Goal: Transaction & Acquisition: Subscribe to service/newsletter

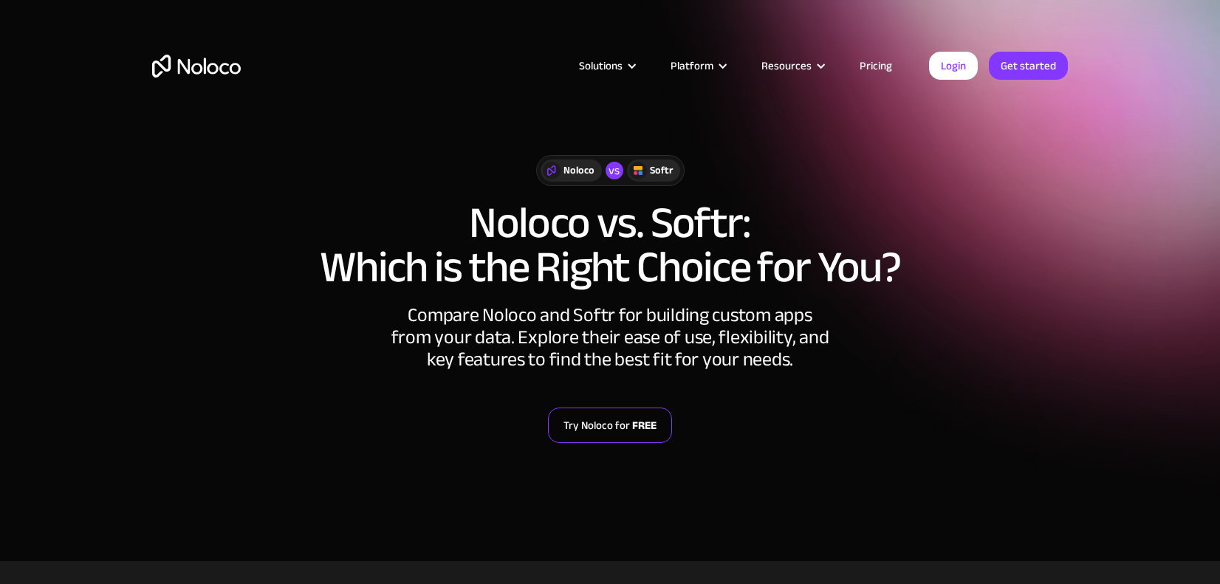
click at [625, 421] on link "Try Noloco for FREE" at bounding box center [610, 425] width 124 height 35
